Goal: Transaction & Acquisition: Purchase product/service

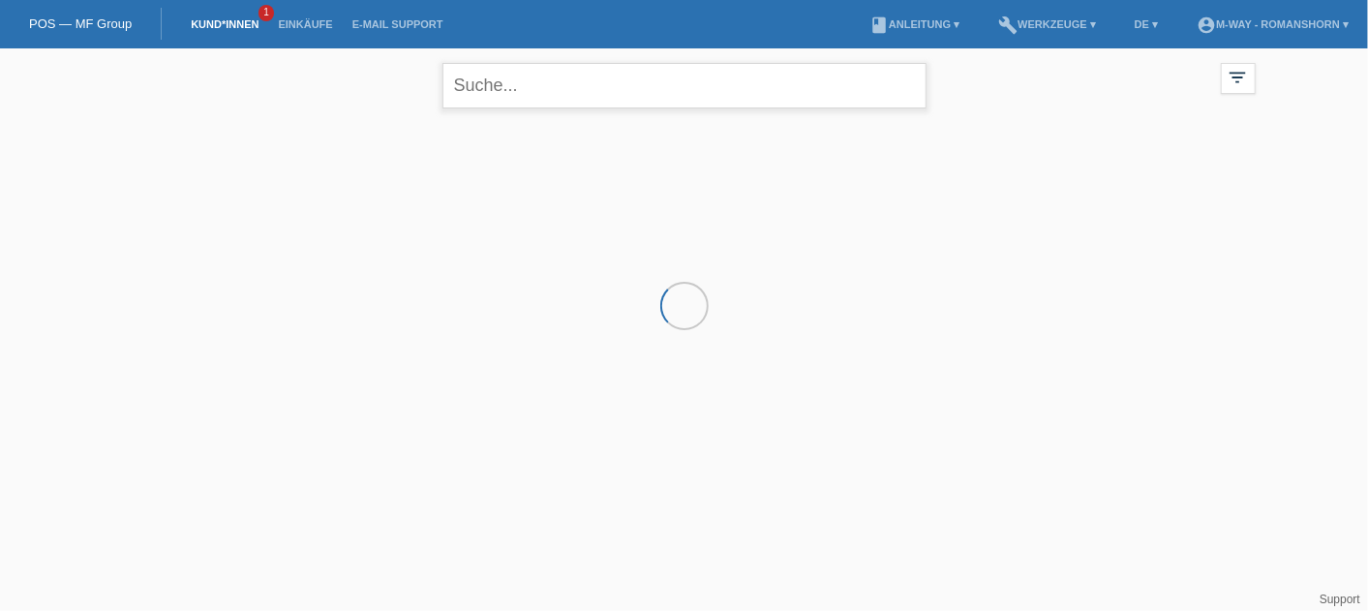
click at [514, 94] on input "text" at bounding box center [684, 86] width 484 height 46
type input "n"
type input "benjam"
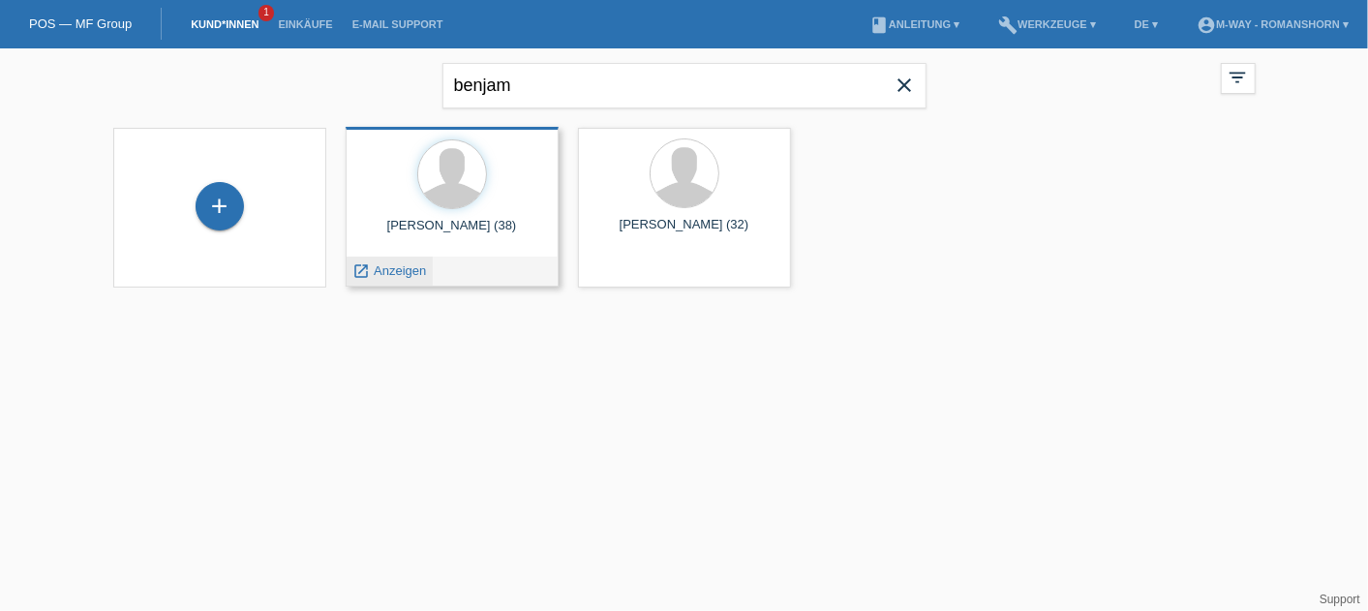
click at [412, 266] on span "Anzeigen" at bounding box center [400, 270] width 52 height 15
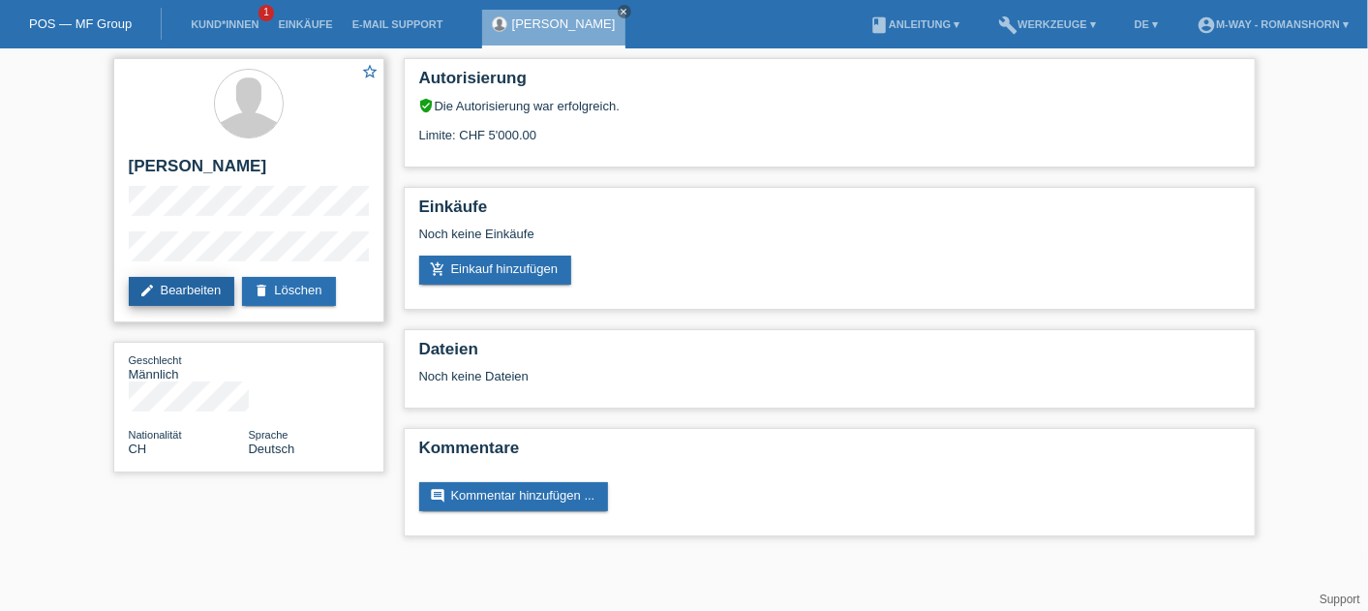
click at [182, 288] on link "edit Bearbeiten" at bounding box center [182, 291] width 107 height 29
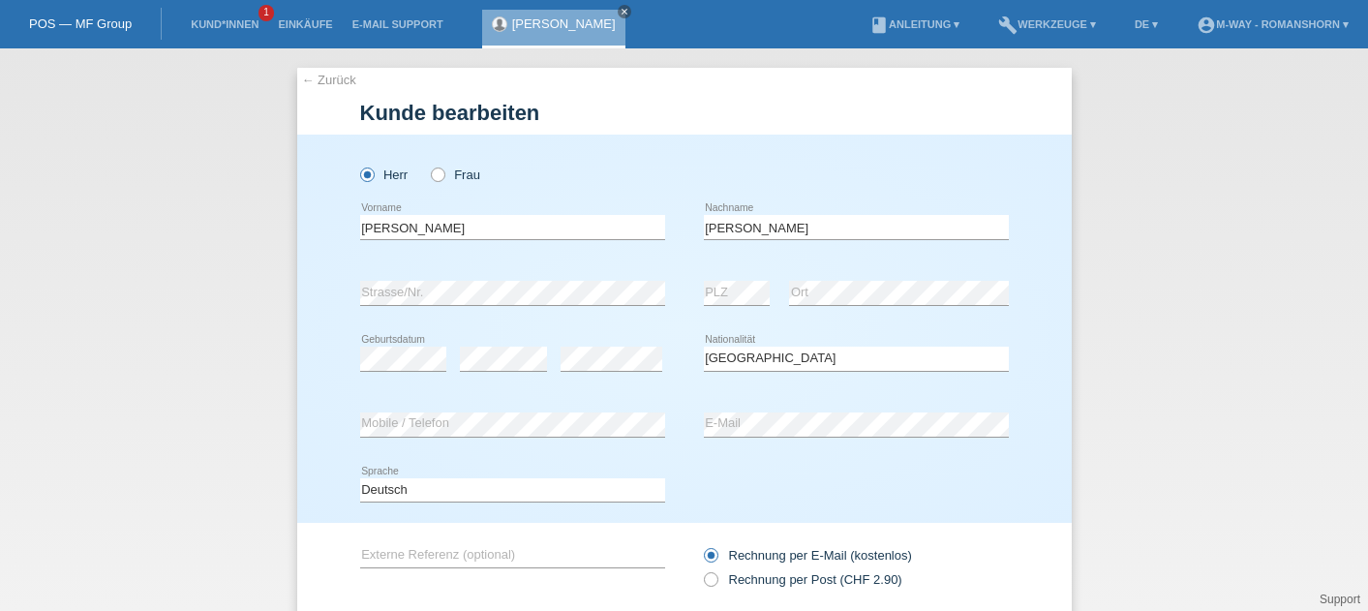
select select "CH"
click at [648, 427] on div "error Mobile / Telefon error E-Mail" at bounding box center [684, 425] width 649 height 66
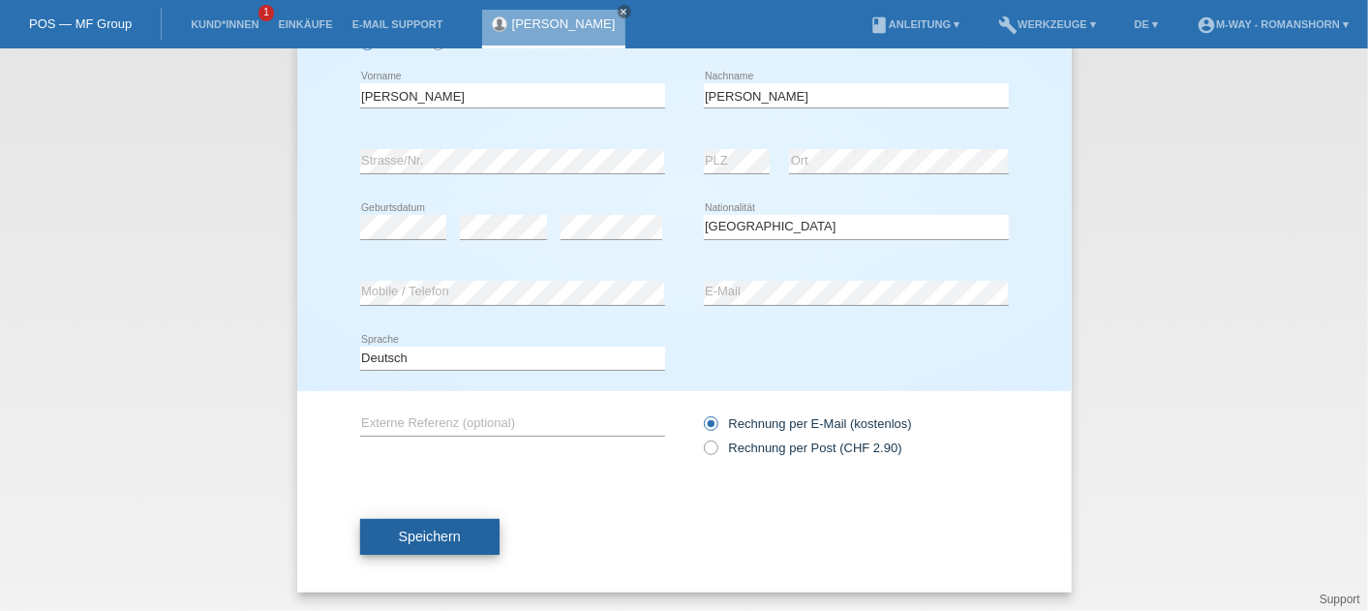
click at [422, 520] on button "Speichern" at bounding box center [429, 537] width 139 height 37
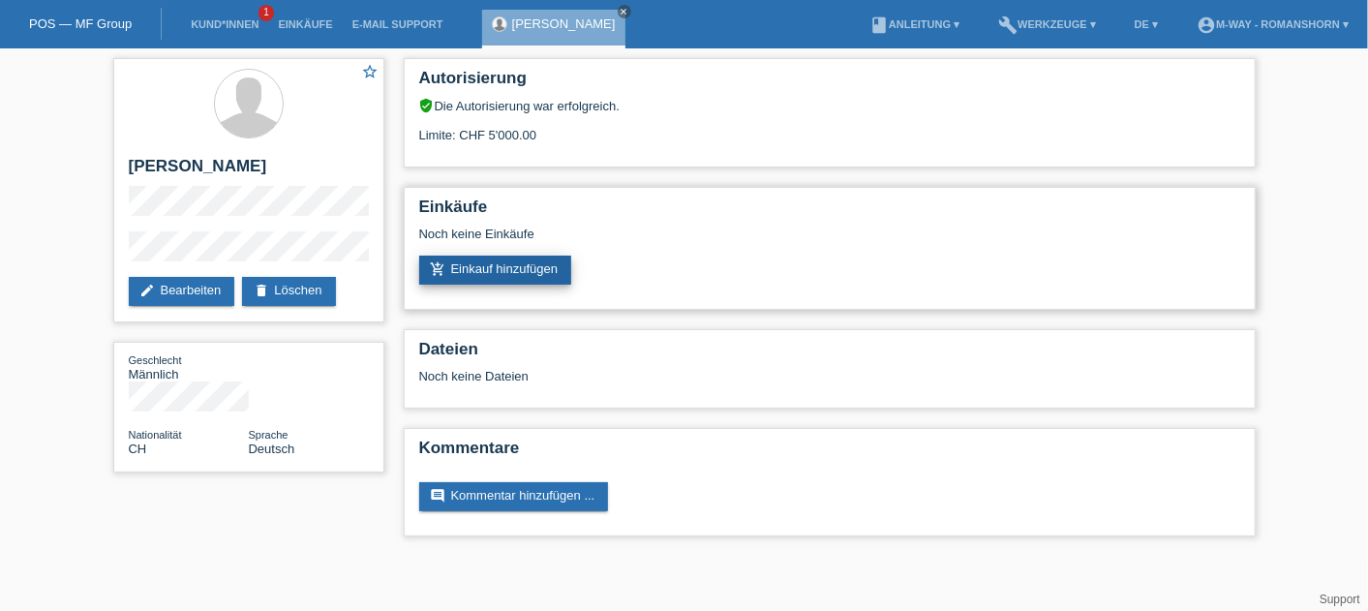
click at [478, 264] on link "add_shopping_cart Einkauf hinzufügen" at bounding box center [495, 270] width 153 height 29
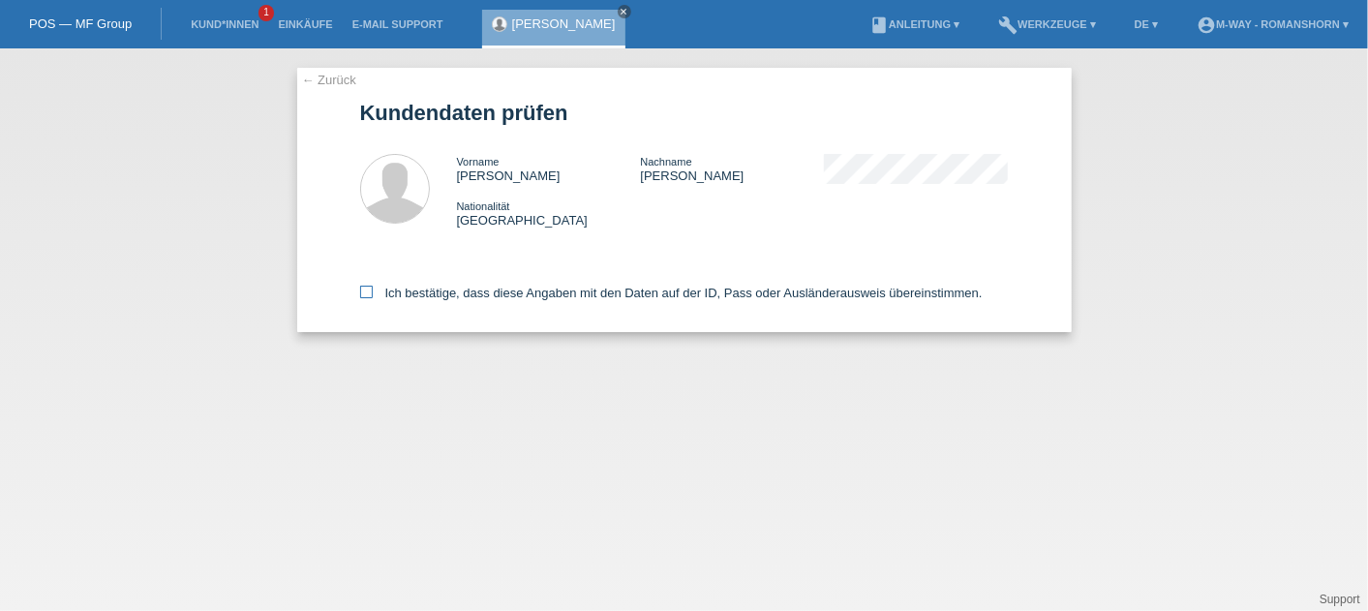
click at [363, 297] on icon at bounding box center [366, 292] width 13 height 13
click at [363, 297] on input "Ich bestätige, dass diese Angaben mit den Daten auf der ID, Pass oder Ausländer…" at bounding box center [366, 292] width 13 height 13
checkbox input "true"
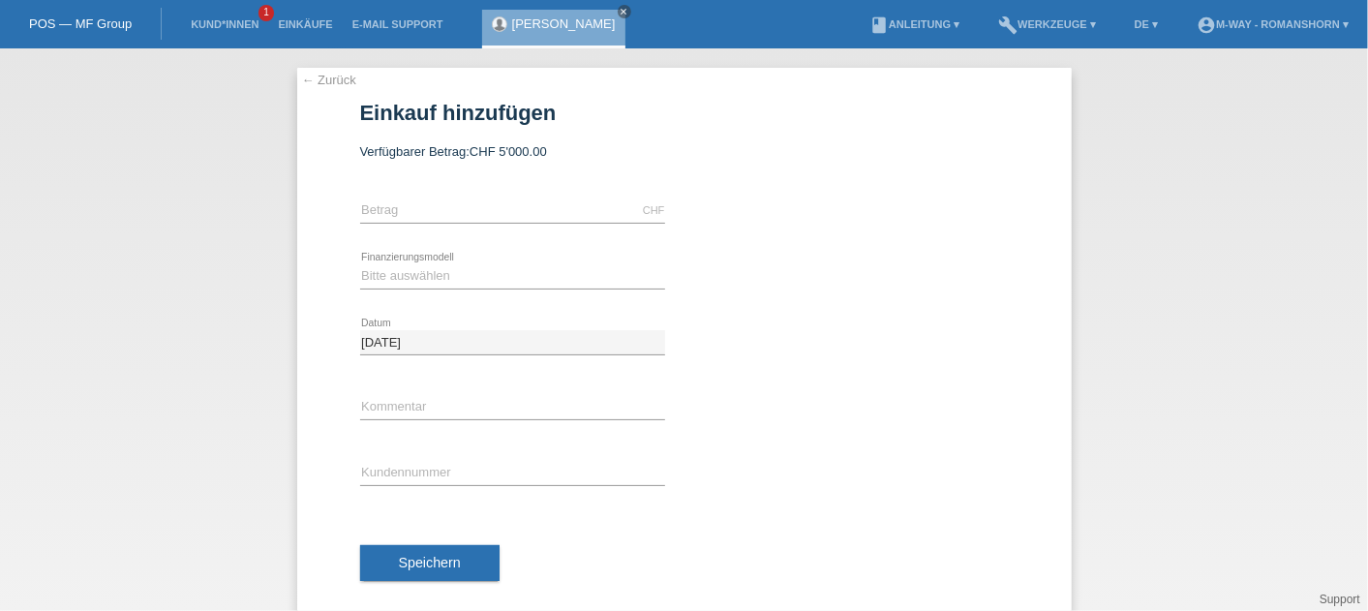
click at [607, 15] on div "Benjamin Stettler close" at bounding box center [553, 29] width 143 height 39
click at [620, 12] on icon "close" at bounding box center [625, 12] width 10 height 10
click at [322, 80] on link "← Zurück" at bounding box center [329, 80] width 54 height 15
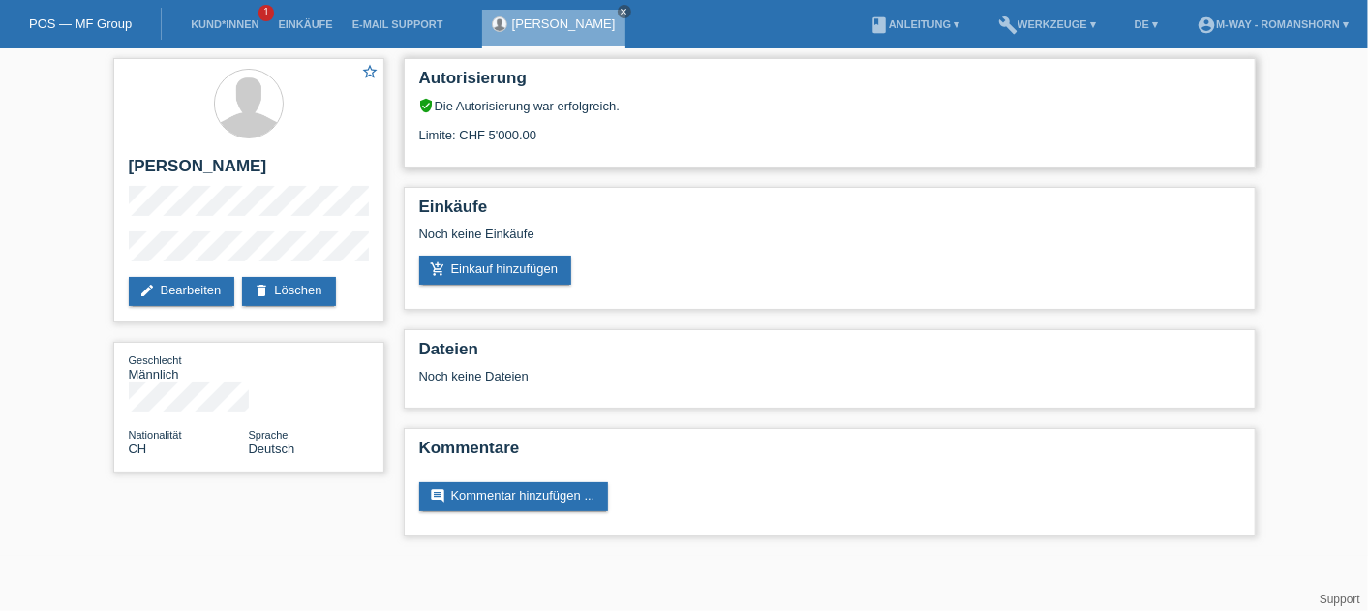
click at [486, 136] on div "Limite: CHF 5'000.00" at bounding box center [829, 127] width 821 height 29
click at [423, 96] on h2 "Autorisierung" at bounding box center [829, 83] width 821 height 29
click at [424, 80] on h2 "Autorisierung" at bounding box center [829, 83] width 821 height 29
